Goal: Task Accomplishment & Management: Use online tool/utility

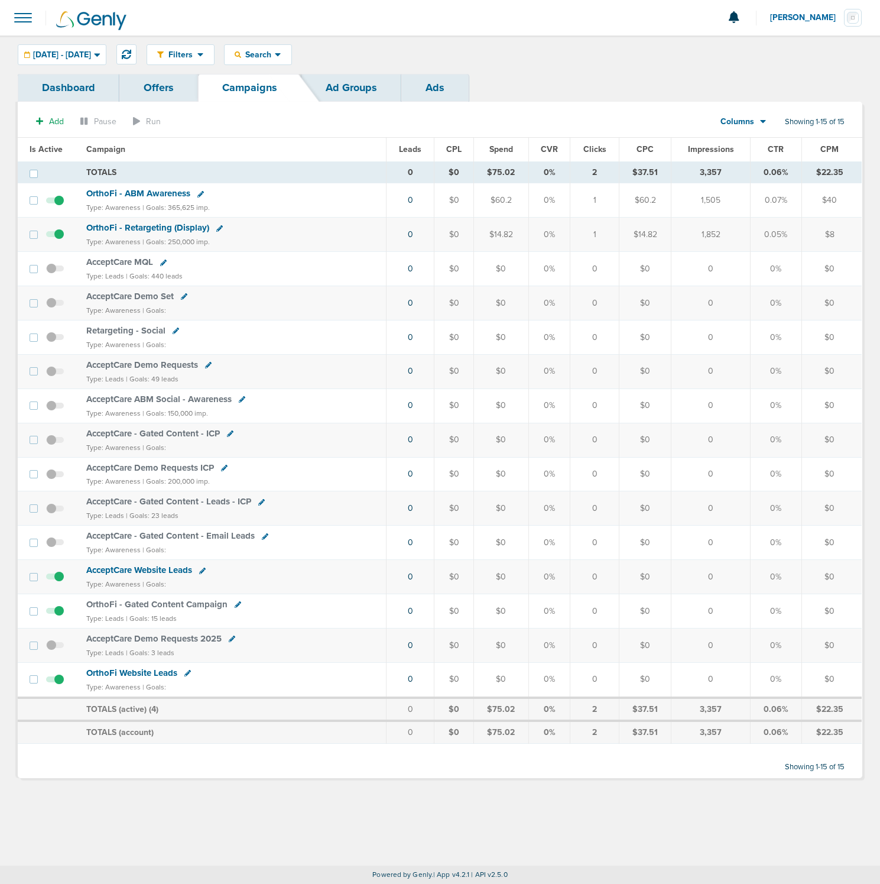
click at [126, 230] on span "OrthoFi - Retargeting (Display)" at bounding box center [147, 227] width 123 height 11
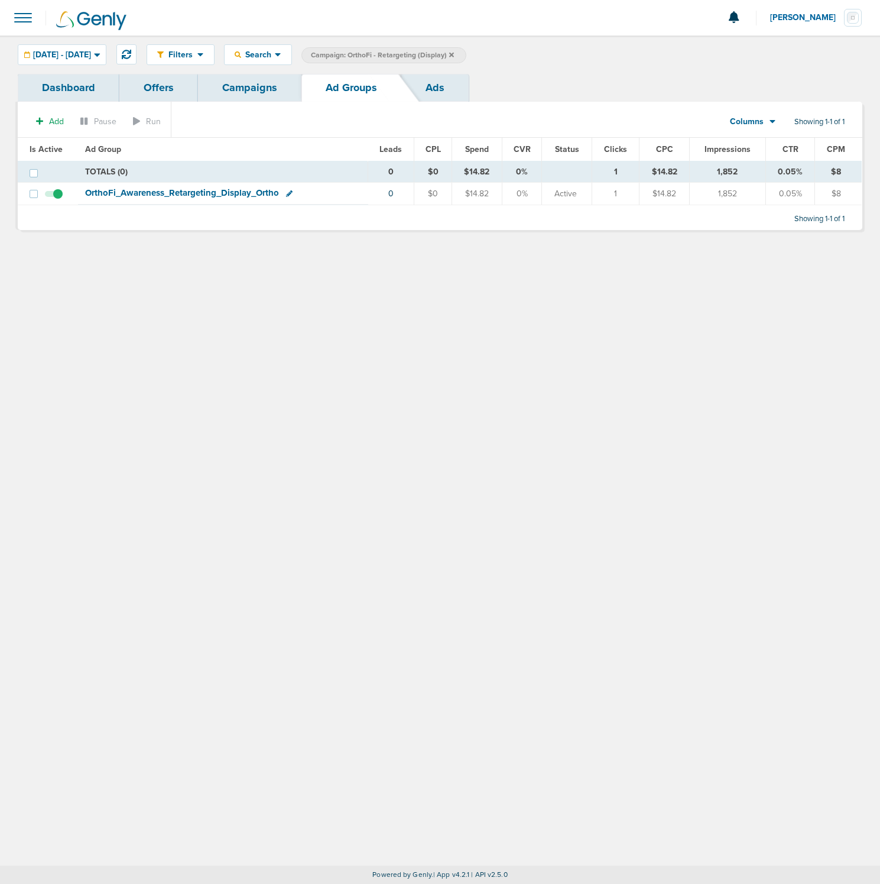
click at [132, 192] on span "OrthoFi_ Awareness_ Retargeting_ Display_ Ortho" at bounding box center [182, 192] width 194 height 11
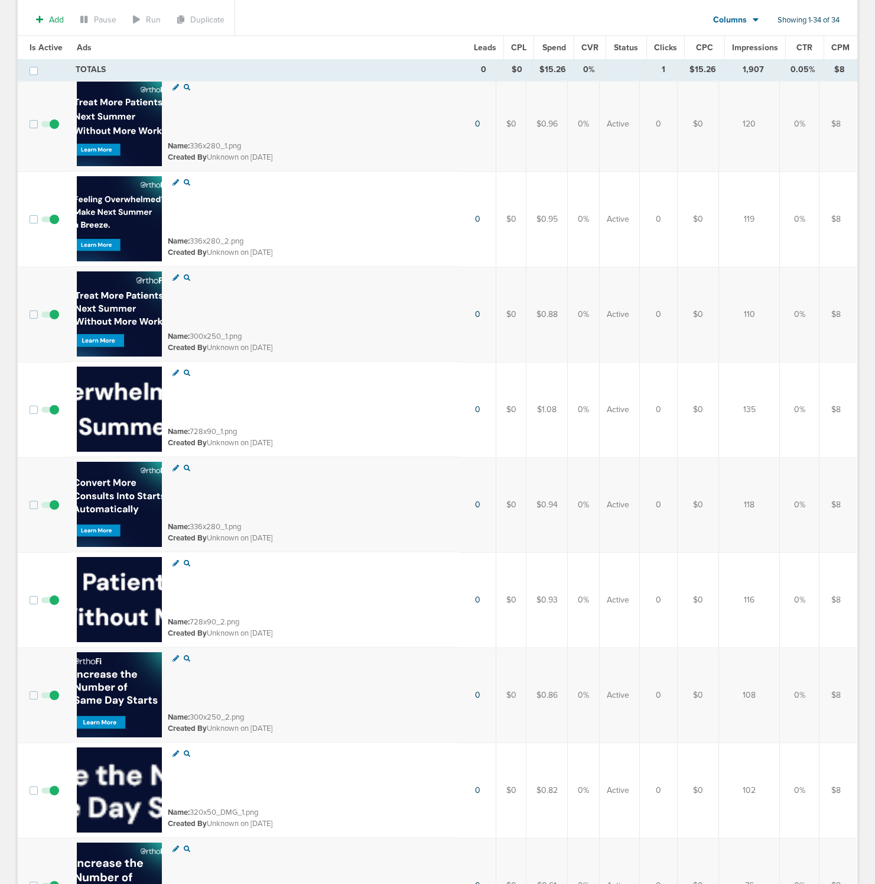
scroll to position [403, 0]
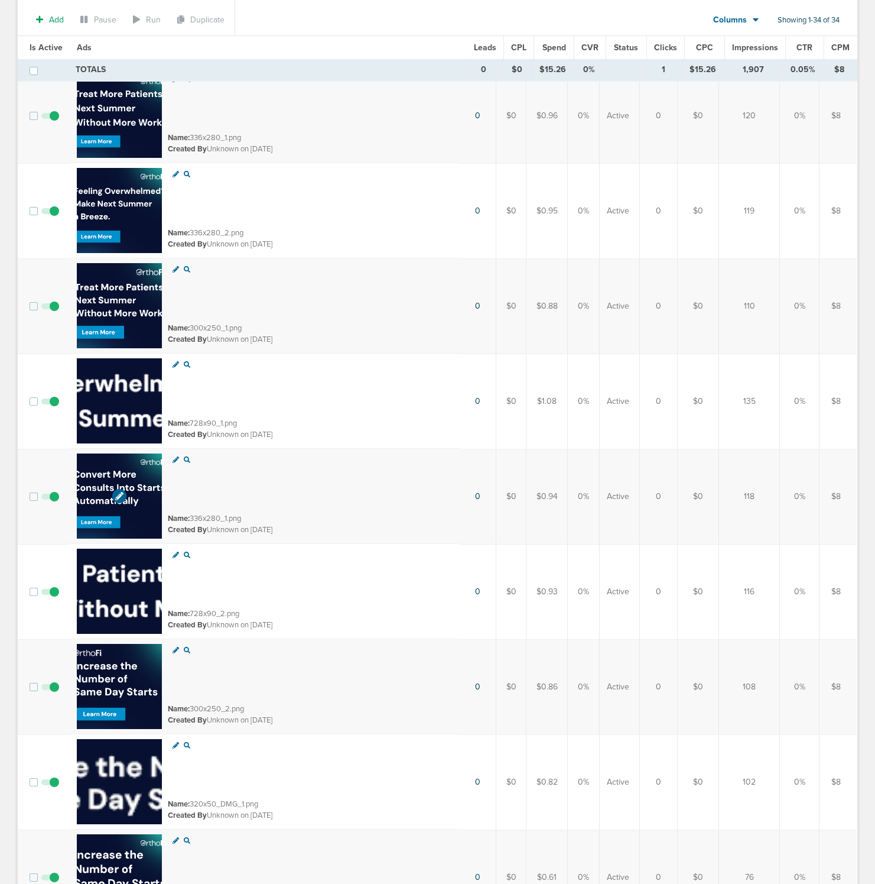
click at [99, 463] on img at bounding box center [119, 495] width 85 height 85
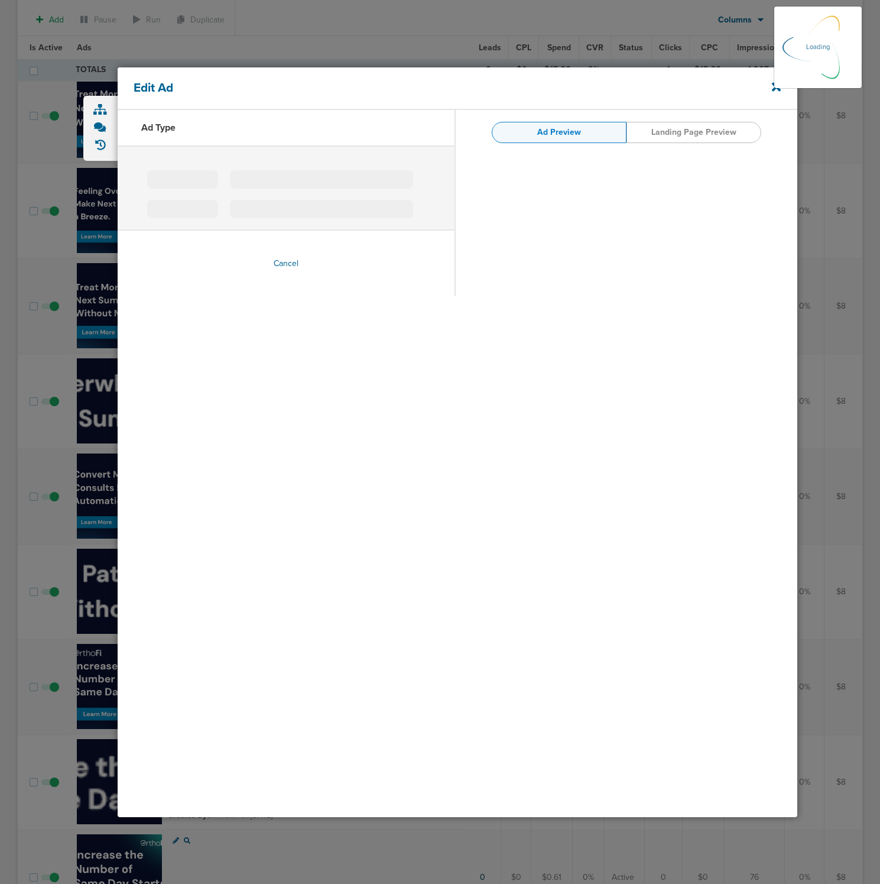
type input "336x280_1.png"
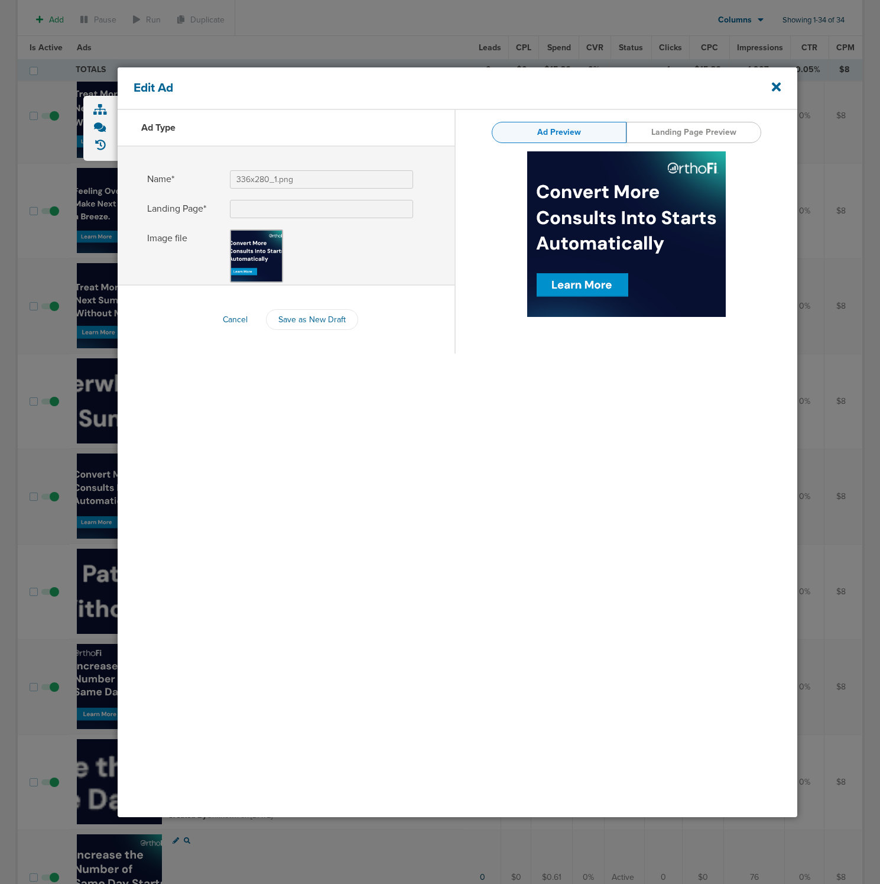
click at [824, 177] on div at bounding box center [440, 442] width 880 height 884
click at [773, 97] on div "Edit Ad" at bounding box center [458, 88] width 680 height 43
click at [772, 92] on icon at bounding box center [776, 86] width 9 height 13
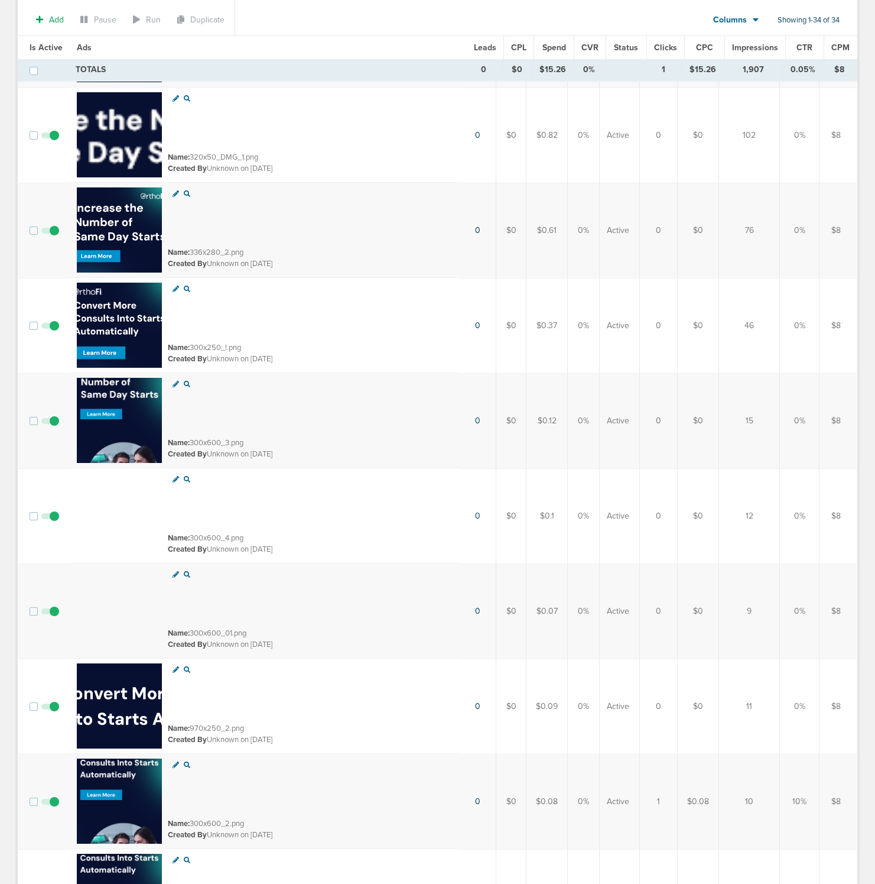
scroll to position [1030, 0]
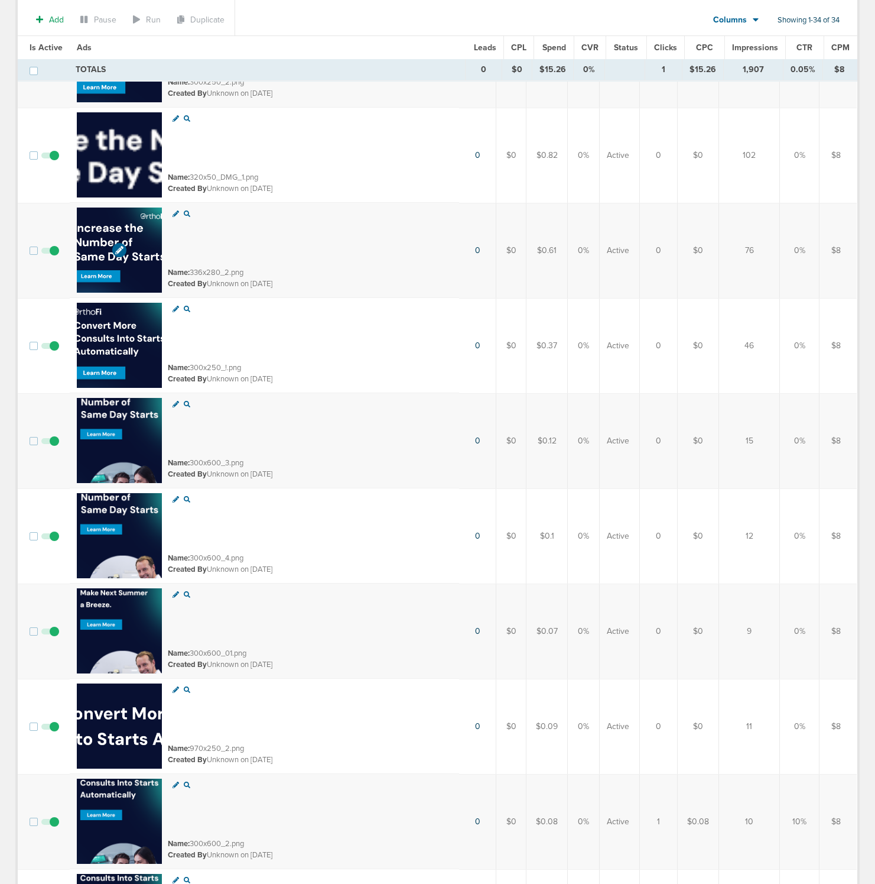
click at [112, 235] on img at bounding box center [119, 249] width 85 height 85
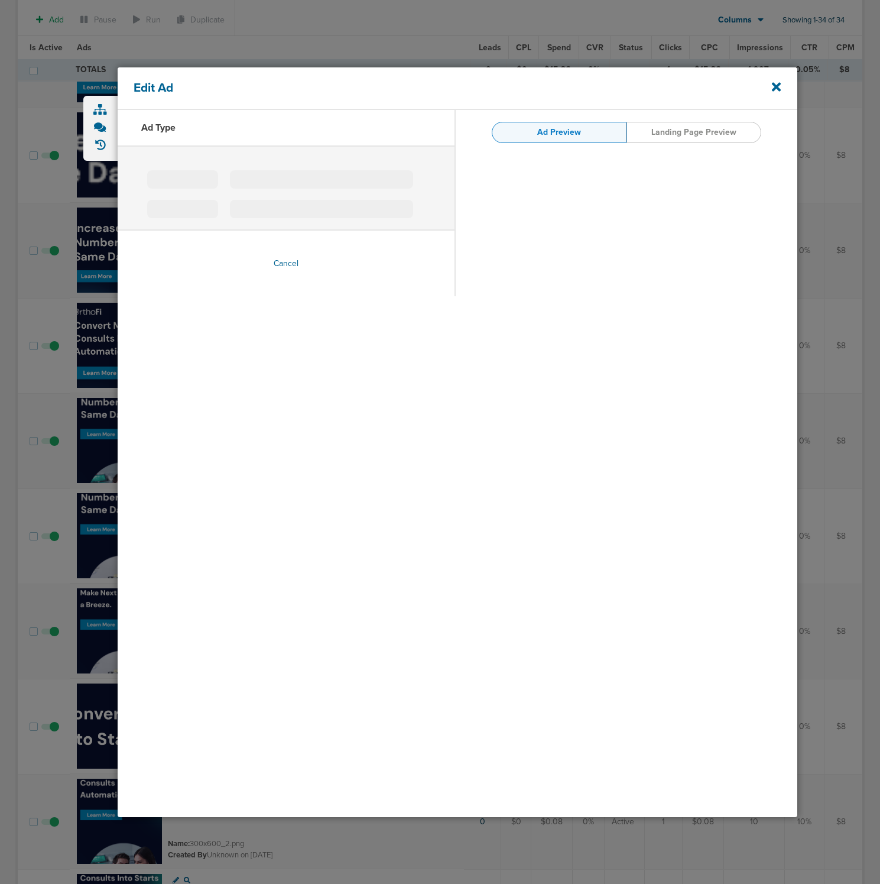
type input "336x280_2.png"
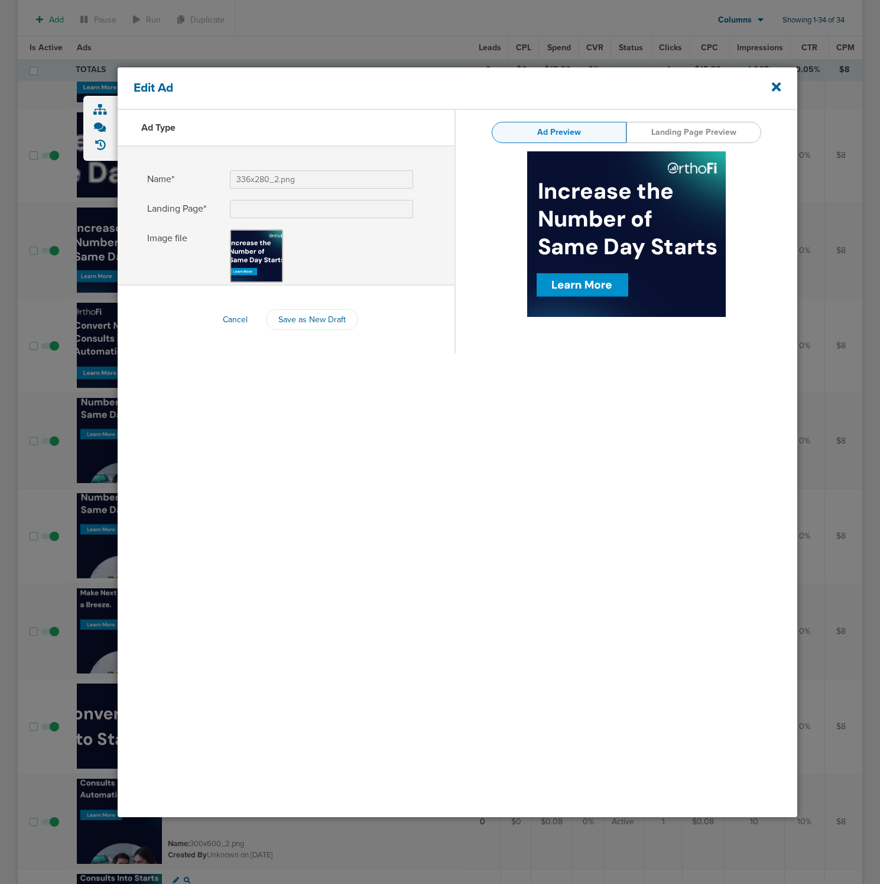
click at [783, 92] on div "Edit Ad" at bounding box center [458, 88] width 680 height 43
click at [783, 85] on div "Edit Ad" at bounding box center [458, 88] width 680 height 43
click at [774, 92] on icon at bounding box center [776, 86] width 9 height 13
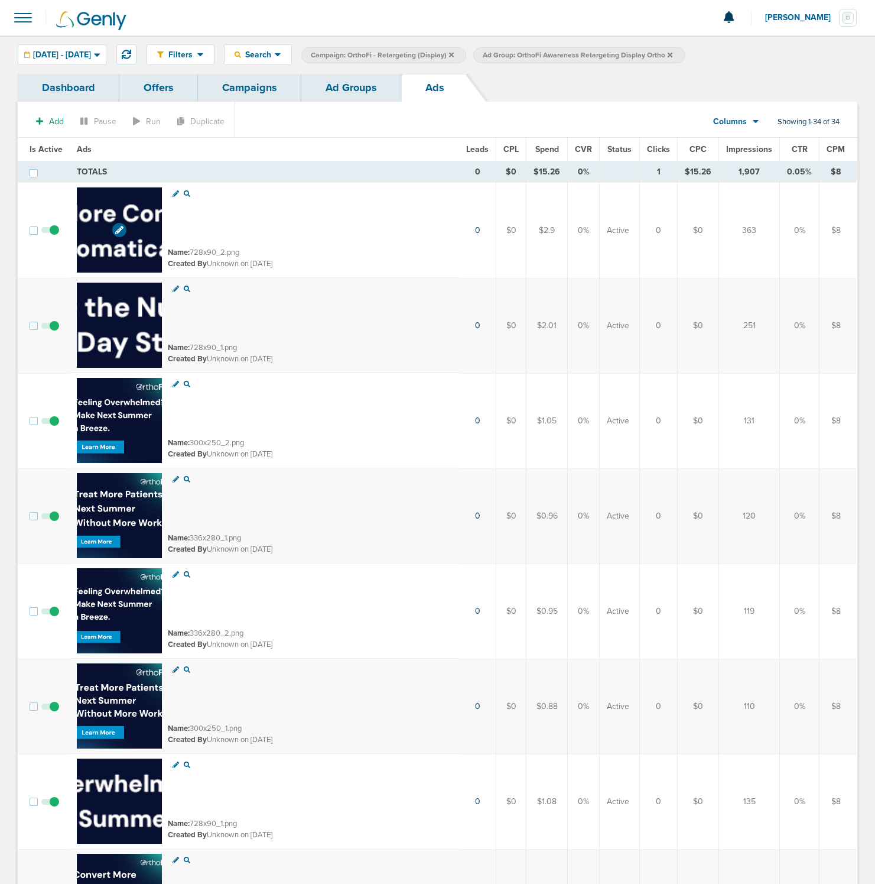
click at [125, 208] on img at bounding box center [119, 229] width 85 height 85
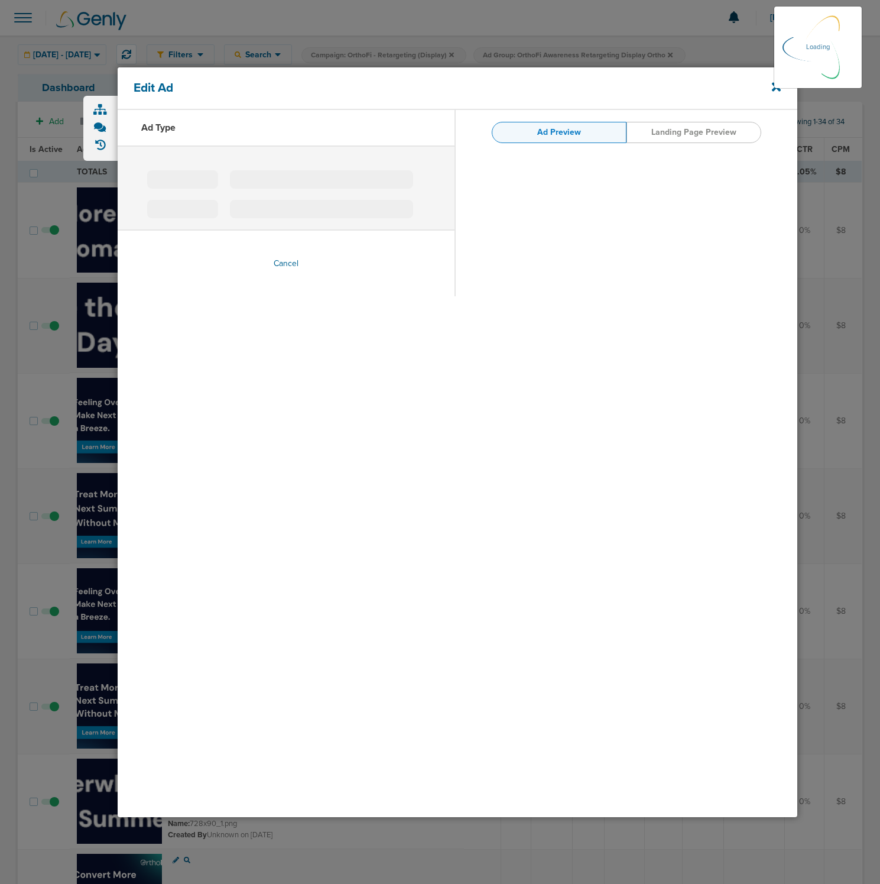
type input "728x90_2.png"
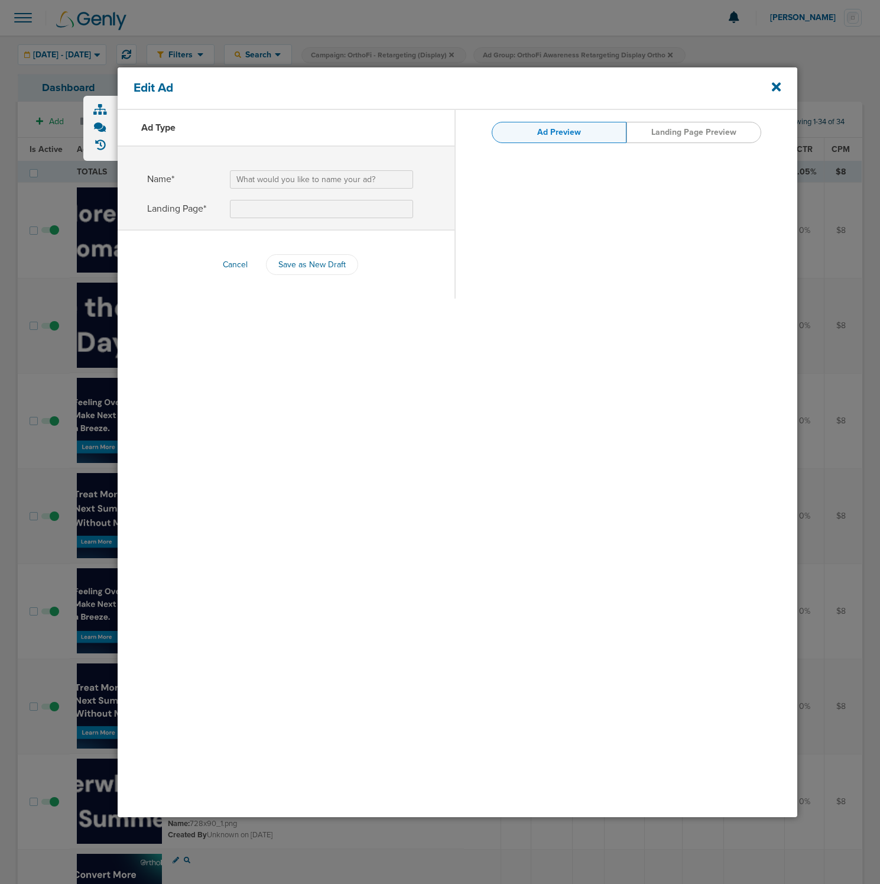
click at [733, 132] on link "Landing Page Preview" at bounding box center [694, 132] width 135 height 21
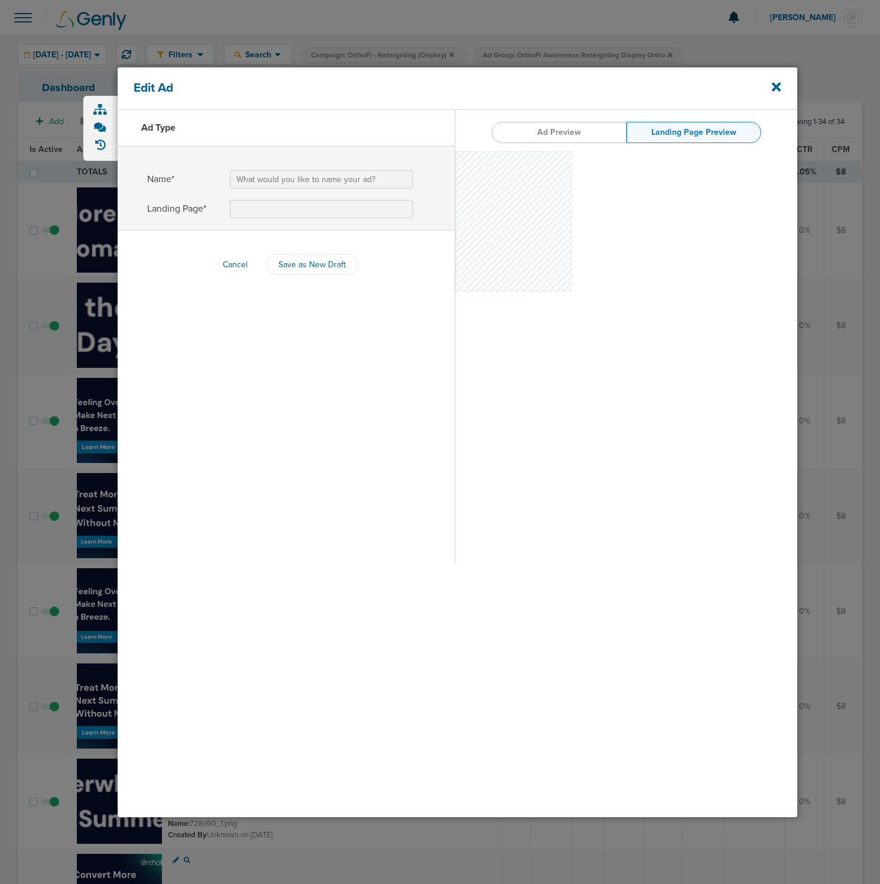
click at [543, 138] on link "Ad Preview" at bounding box center [559, 132] width 135 height 21
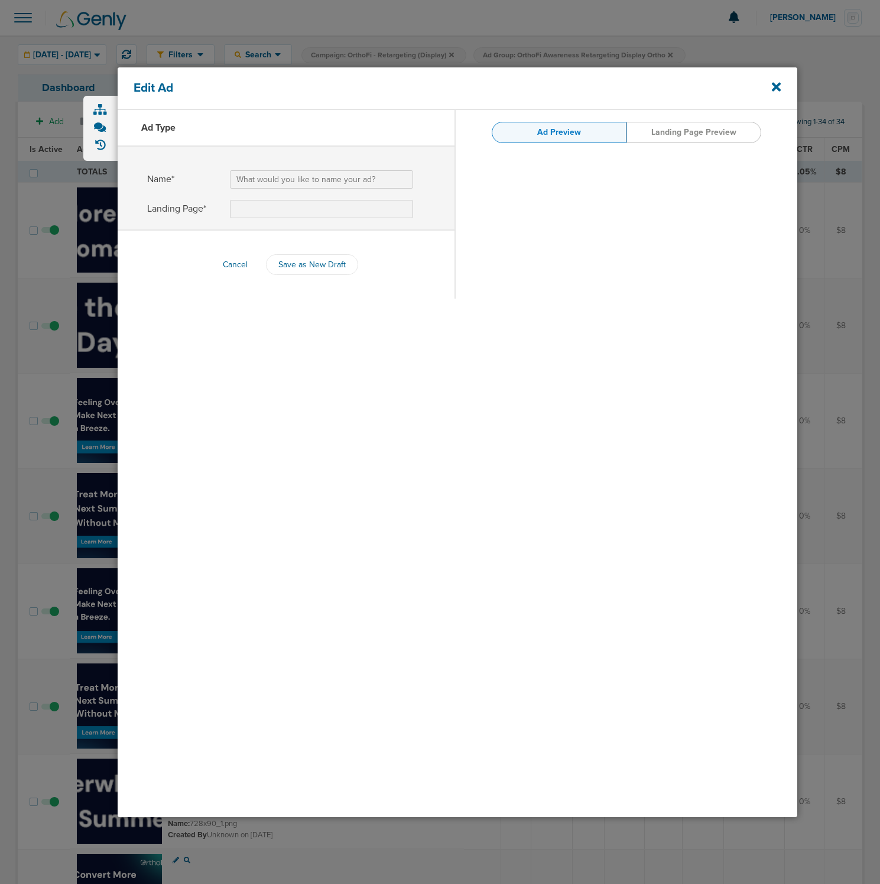
click at [775, 96] on div "Edit Ad" at bounding box center [458, 88] width 680 height 43
click at [780, 89] on icon at bounding box center [776, 86] width 9 height 13
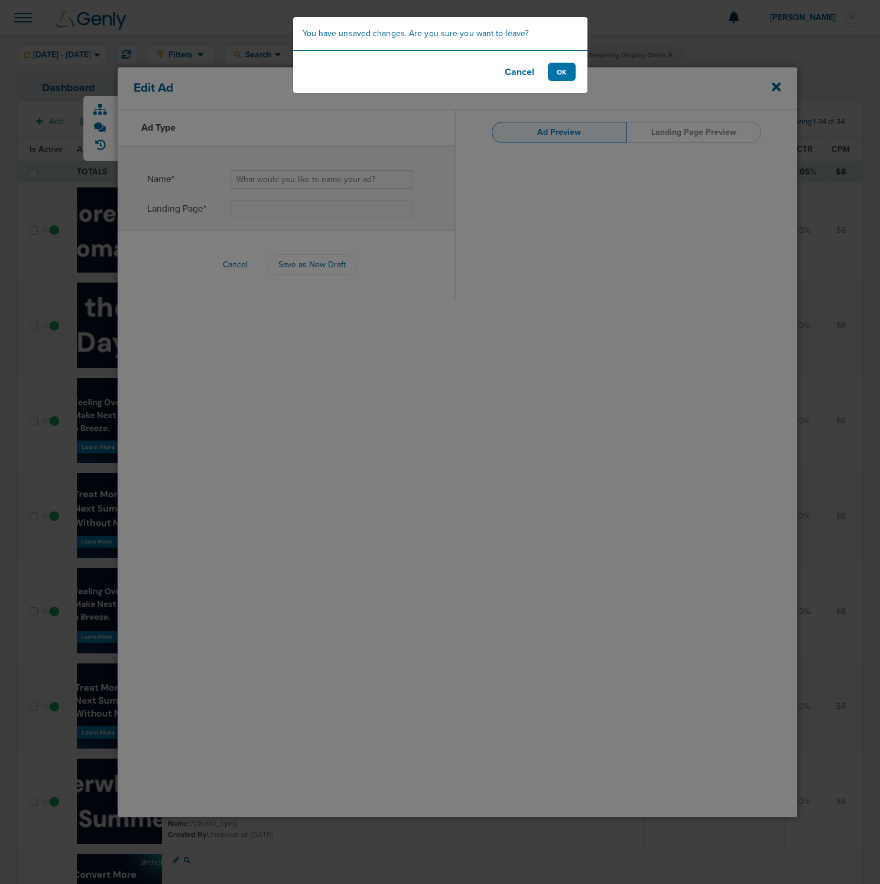
drag, startPoint x: 211, startPoint y: 22, endPoint x: 278, endPoint y: 34, distance: 68.5
click at [215, 24] on div "You have unsaved changes. Are you sure you want to leave? Cancel OK" at bounding box center [440, 442] width 880 height 884
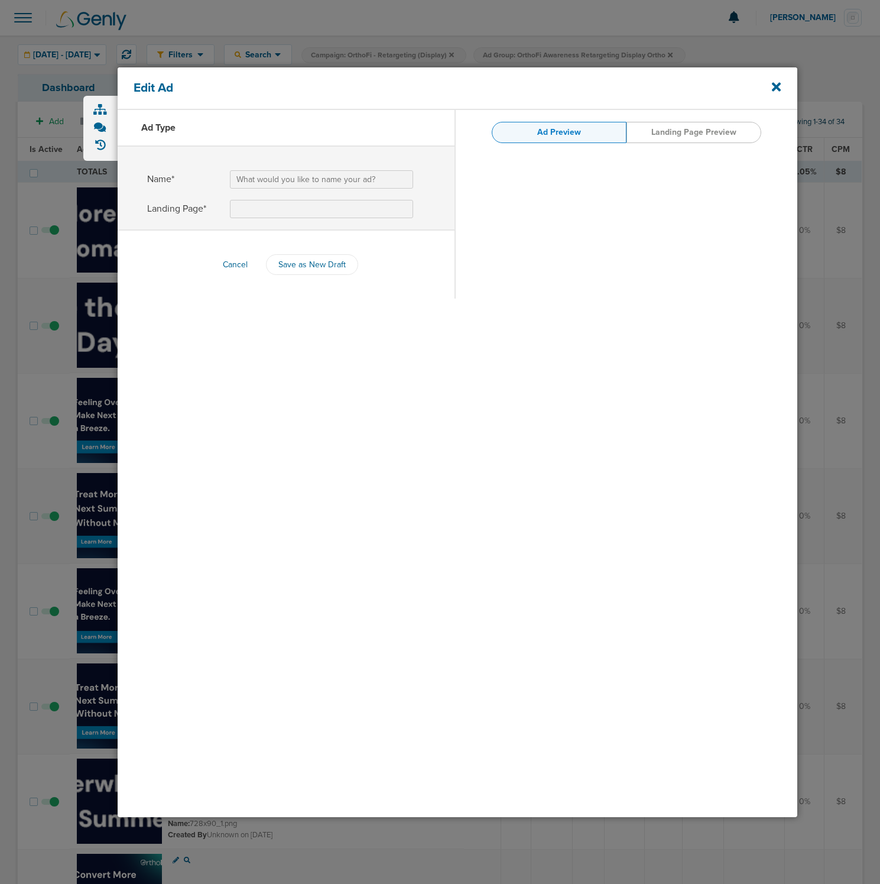
click at [122, 25] on div at bounding box center [440, 442] width 880 height 884
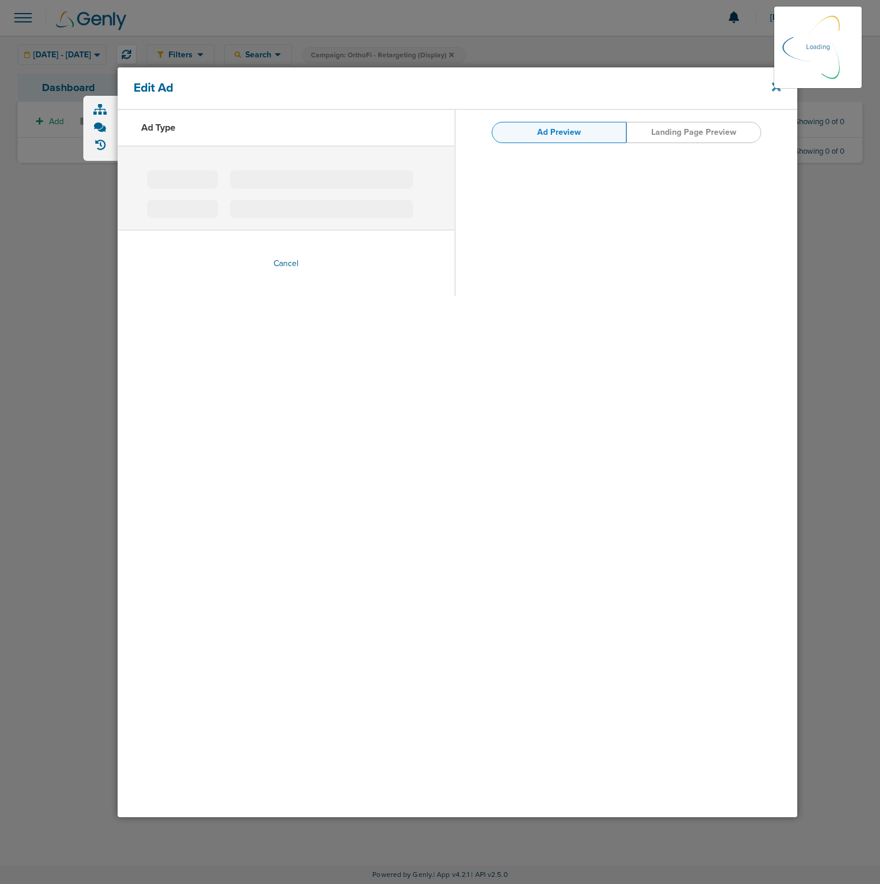
click at [774, 90] on icon at bounding box center [776, 86] width 9 height 9
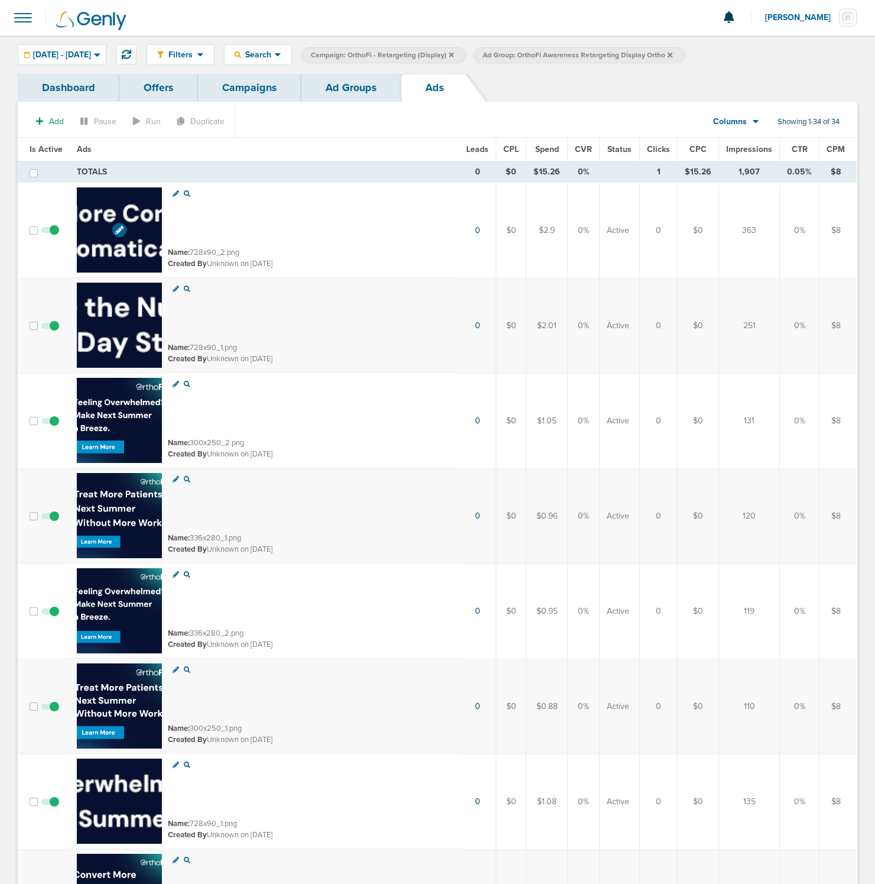
click at [114, 209] on img at bounding box center [119, 229] width 85 height 85
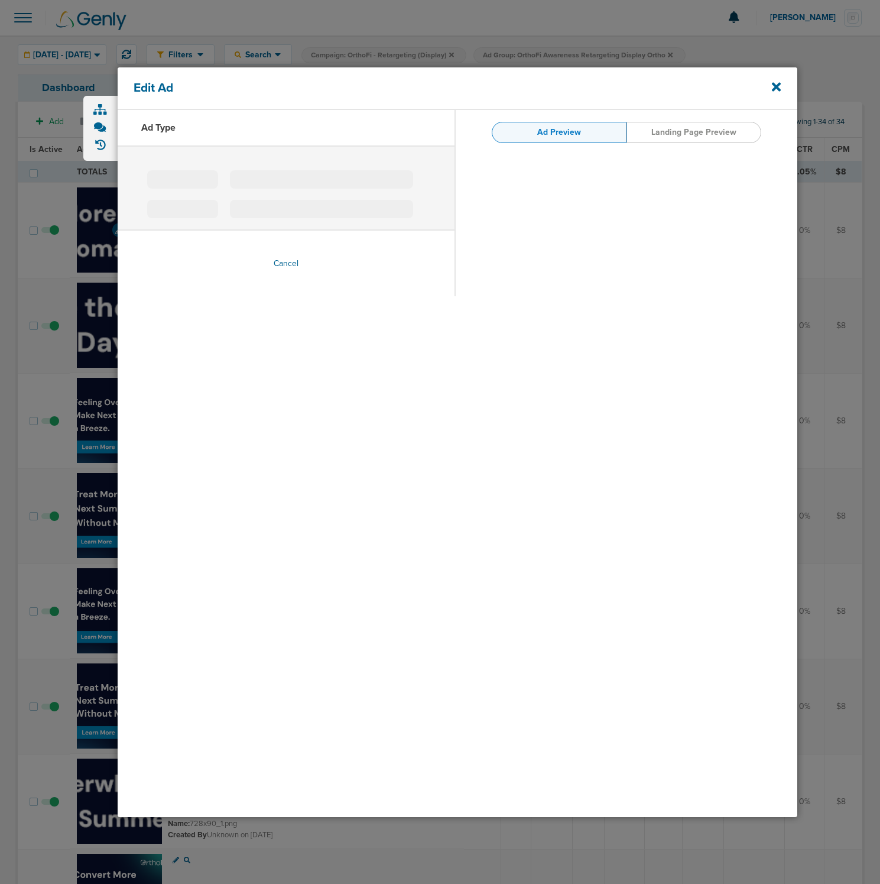
type input "728x90_2.png"
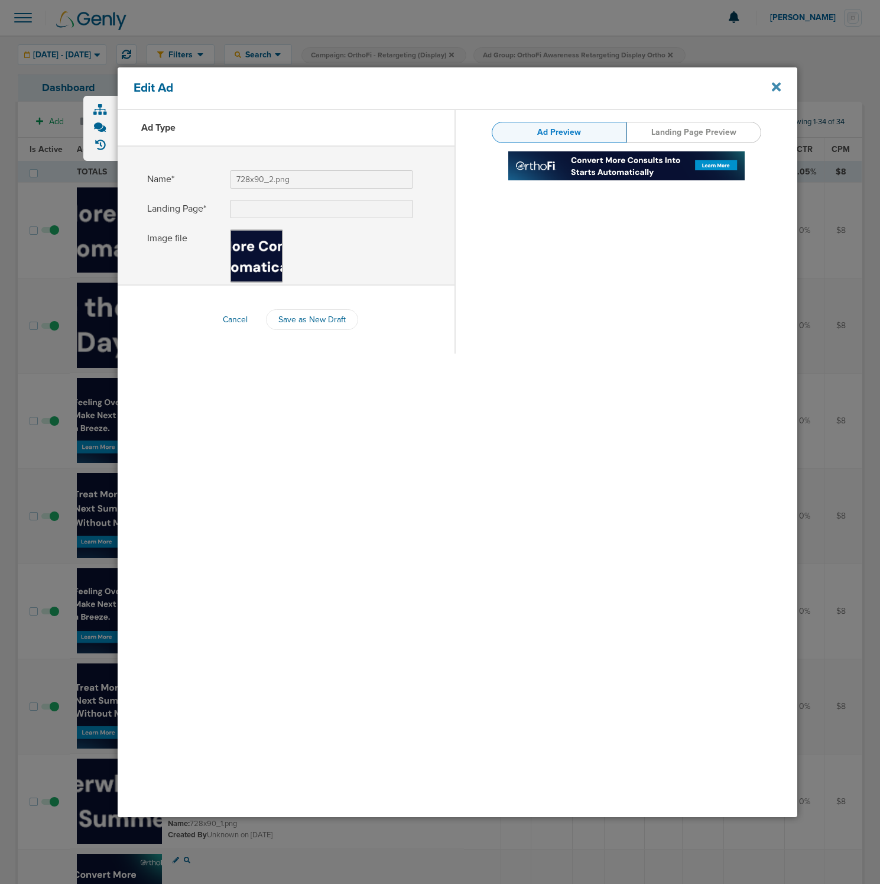
click at [780, 82] on icon at bounding box center [776, 86] width 9 height 13
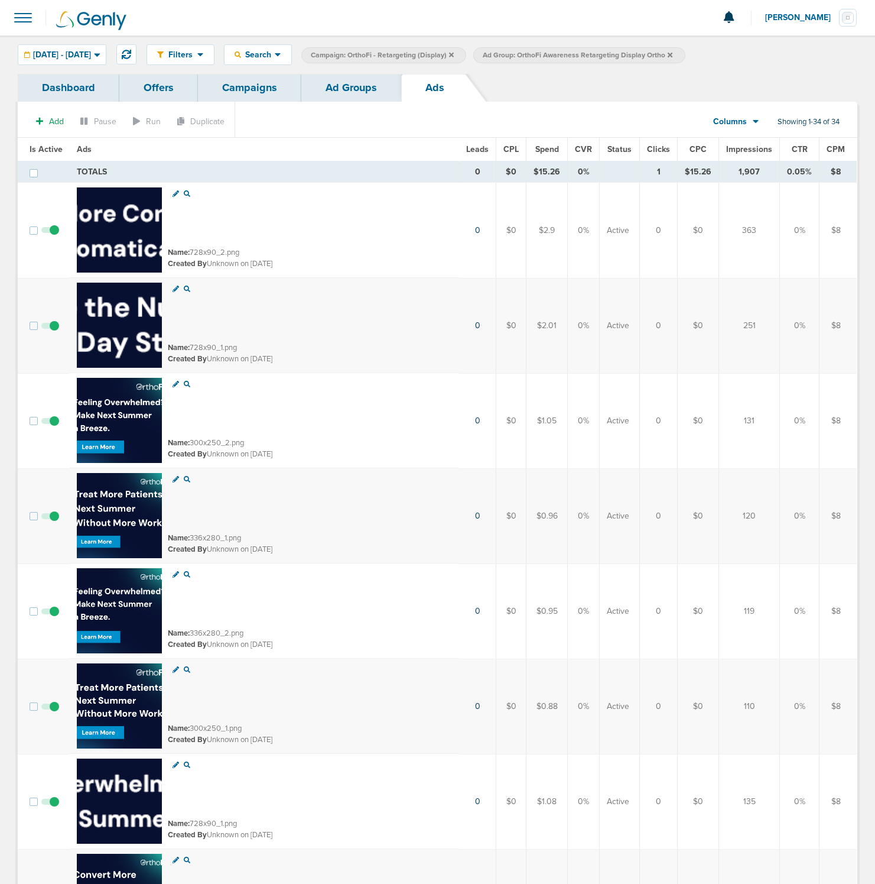
click at [360, 81] on link "Ad Groups" at bounding box center [351, 88] width 100 height 28
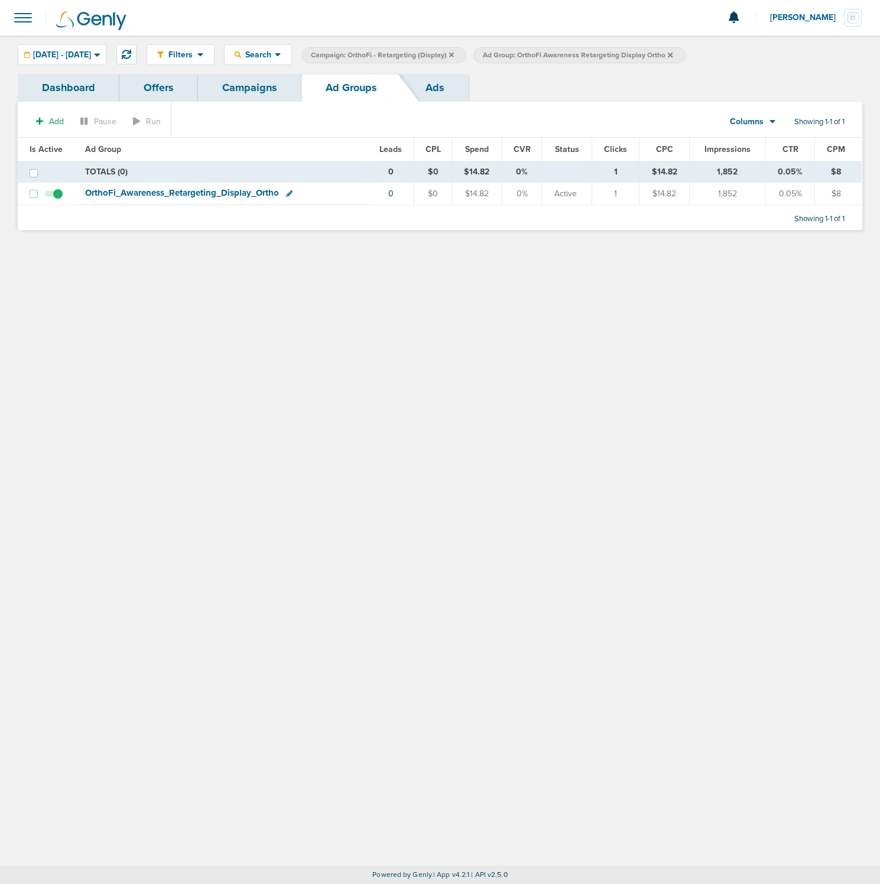
click at [454, 53] on icon at bounding box center [451, 54] width 5 height 5
click at [501, 54] on icon at bounding box center [498, 54] width 5 height 5
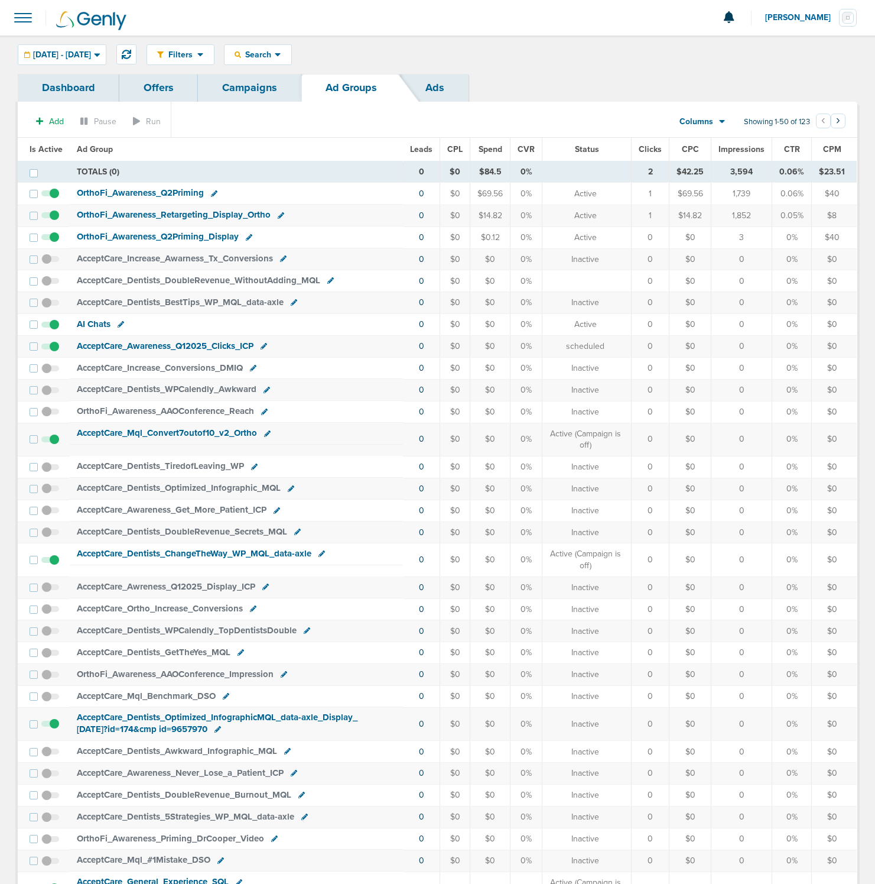
click at [278, 84] on link "Campaigns" at bounding box center [249, 88] width 103 height 28
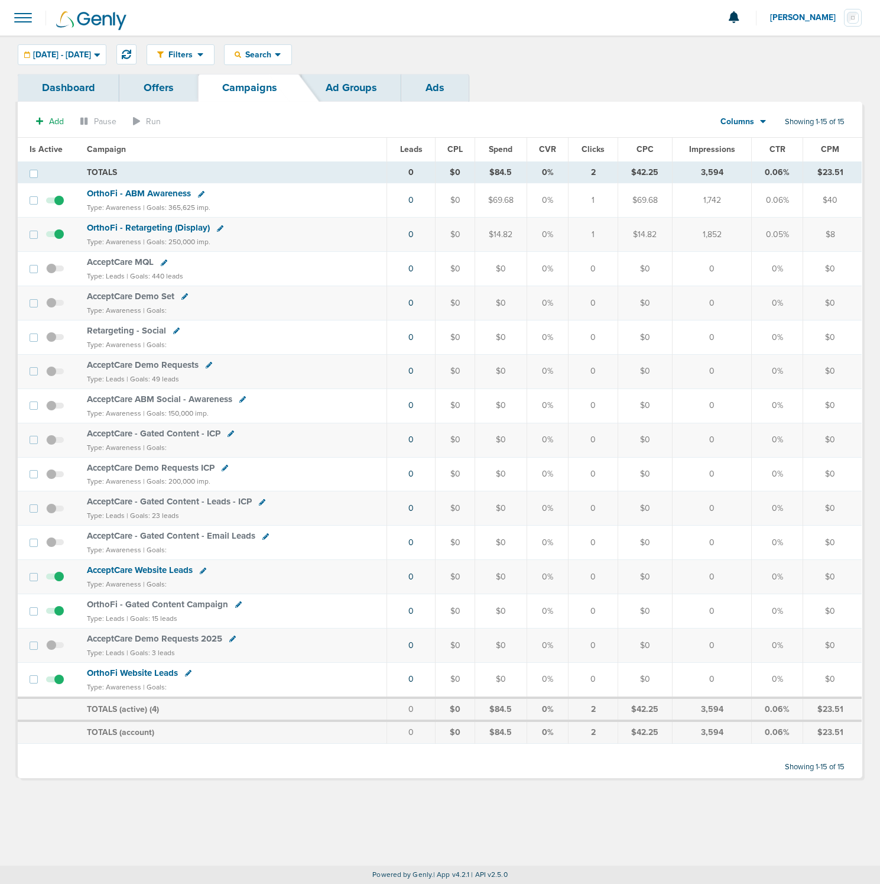
click at [127, 194] on span "OrthoFi - ABM Awareness" at bounding box center [139, 193] width 104 height 11
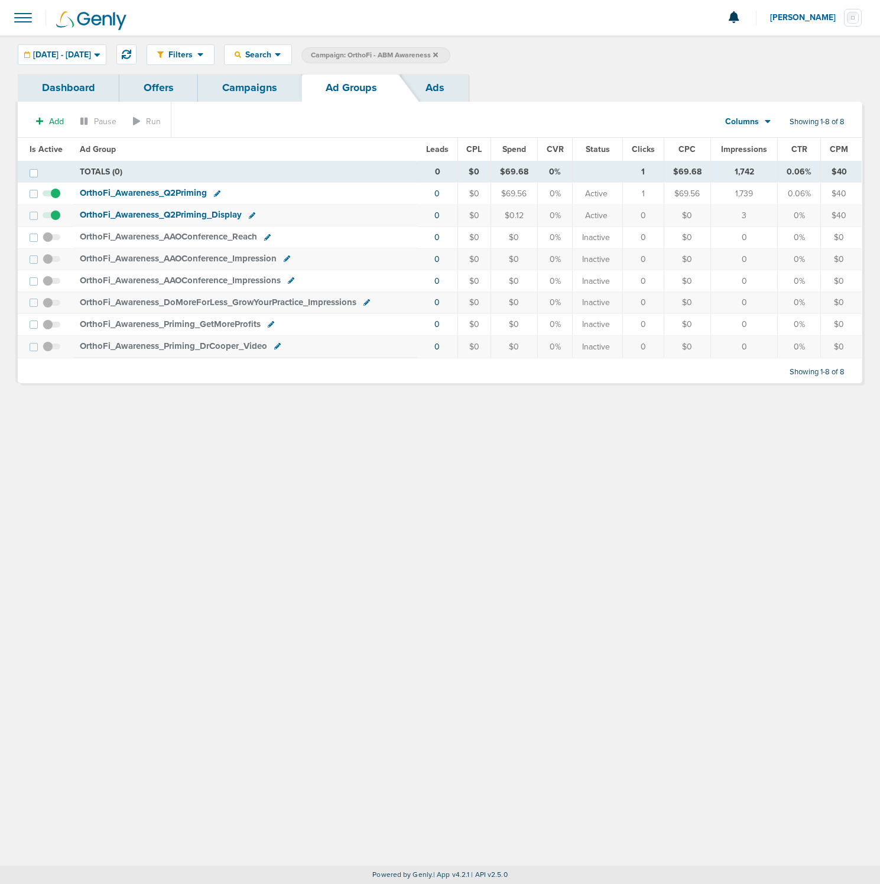
click at [150, 193] on span "OrthoFi_ Awareness_ Q2Priming" at bounding box center [143, 192] width 127 height 11
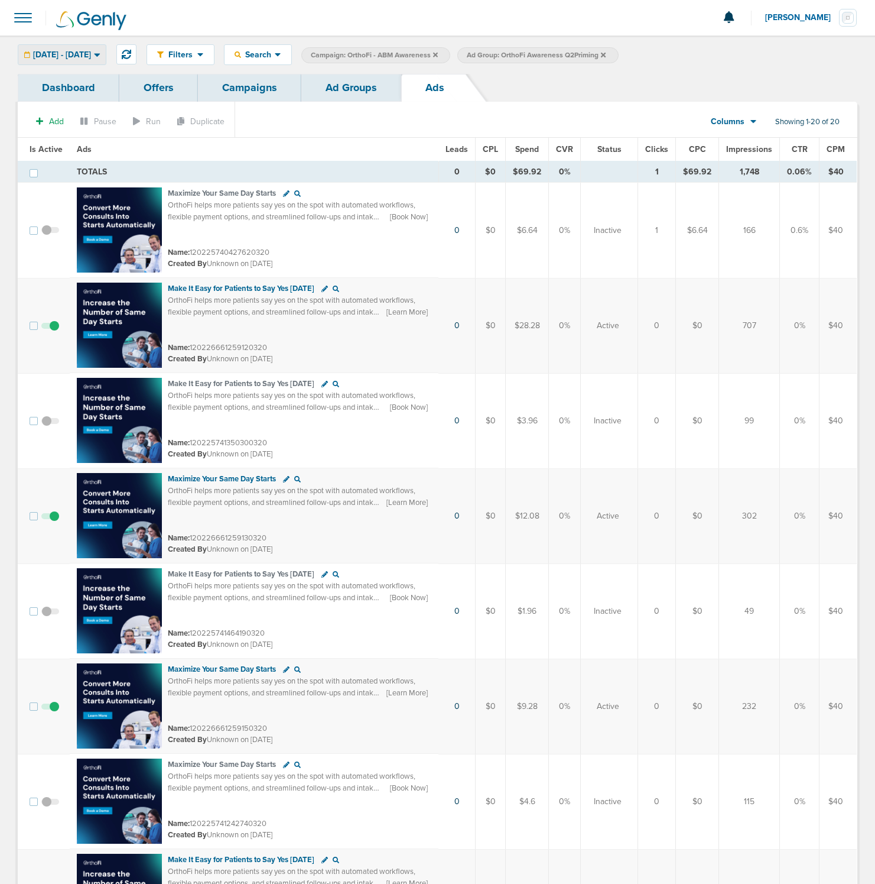
click at [91, 54] on span "[DATE] - [DATE]" at bounding box center [62, 55] width 58 height 8
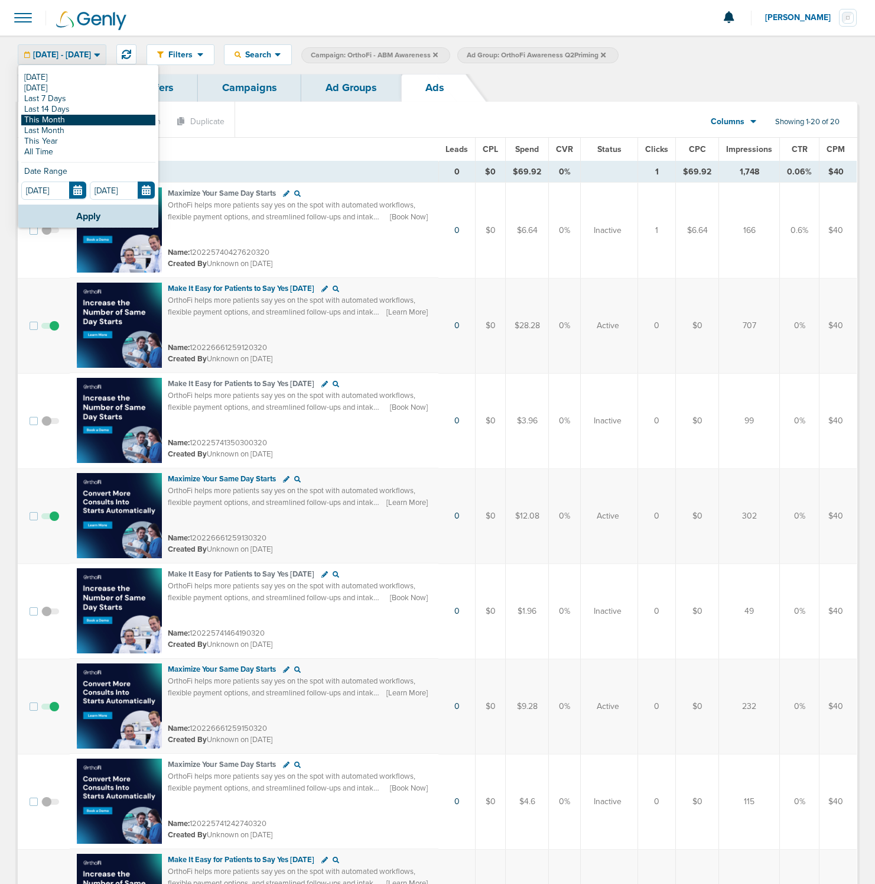
click at [66, 123] on link "This Month" at bounding box center [88, 120] width 134 height 11
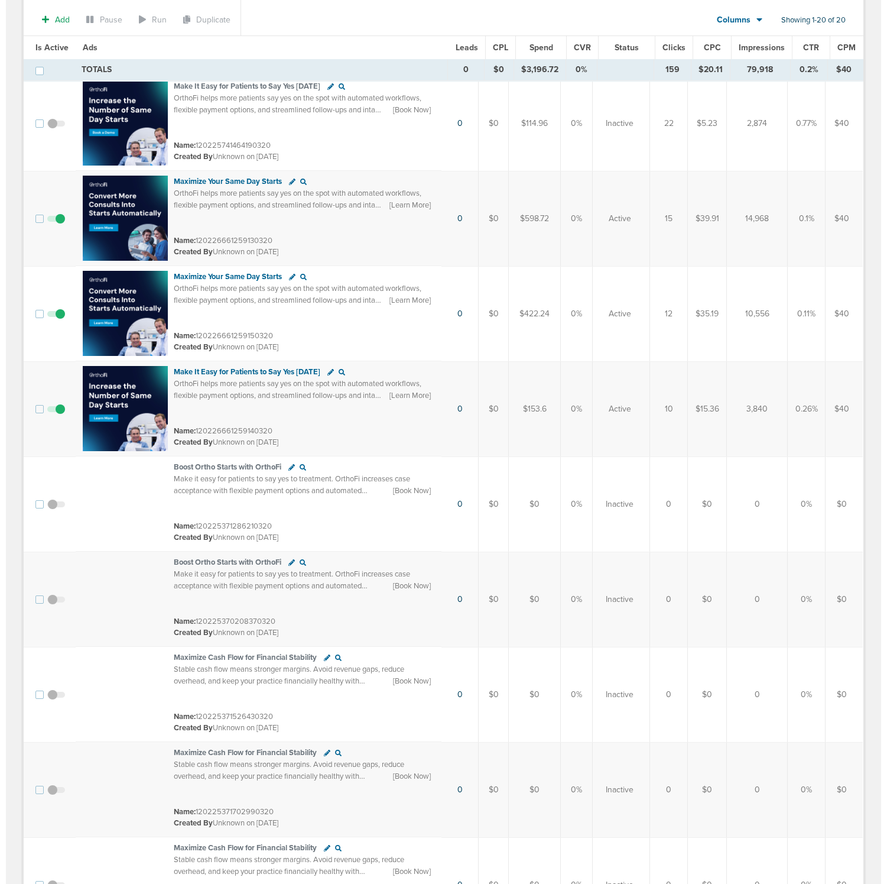
scroll to position [505, 0]
